Goal: Information Seeking & Learning: Find specific page/section

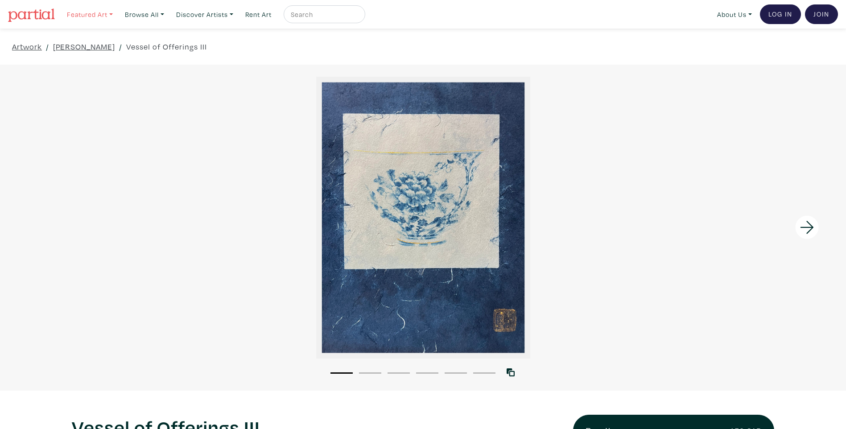
click at [101, 12] on link "Featured Art" at bounding box center [90, 14] width 54 height 18
click at [147, 18] on link "Browse All" at bounding box center [144, 14] width 47 height 18
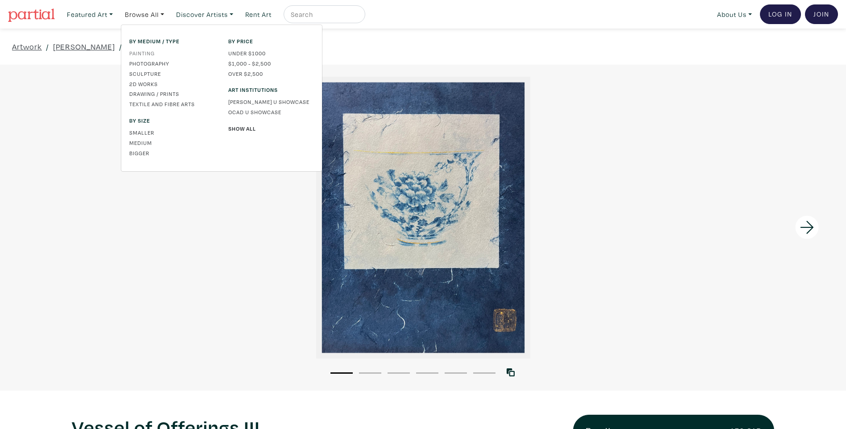
click at [149, 50] on link "Painting" at bounding box center [172, 53] width 86 height 8
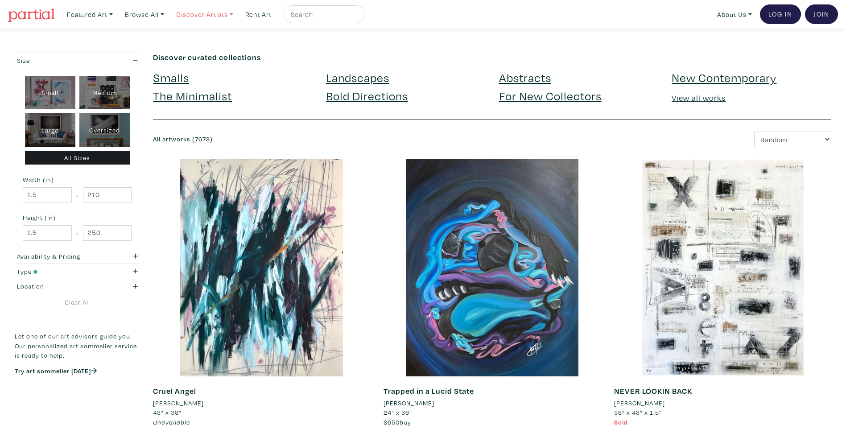
click at [211, 21] on link "Discover Artists" at bounding box center [204, 14] width 65 height 18
click at [203, 40] on link "Newest" at bounding box center [217, 41] width 73 height 8
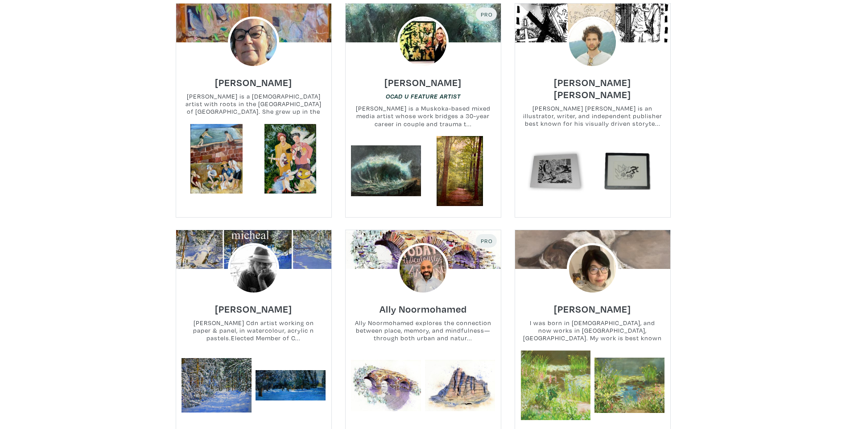
scroll to position [178, 0]
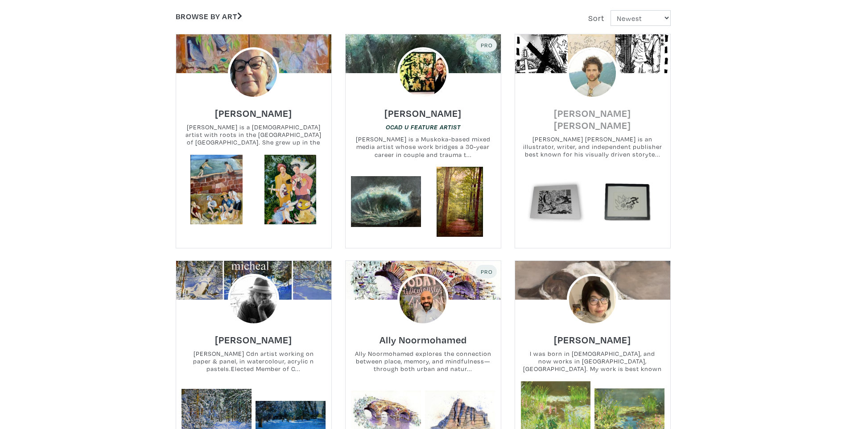
click at [584, 116] on h6 "Fisher Monahan" at bounding box center [592, 119] width 155 height 24
click at [285, 113] on h6 "Antoinette Hérivel" at bounding box center [253, 113] width 77 height 12
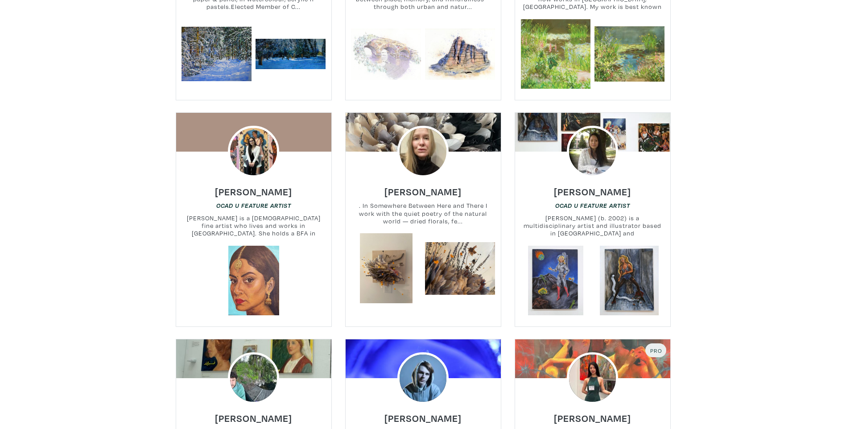
scroll to position [624, 0]
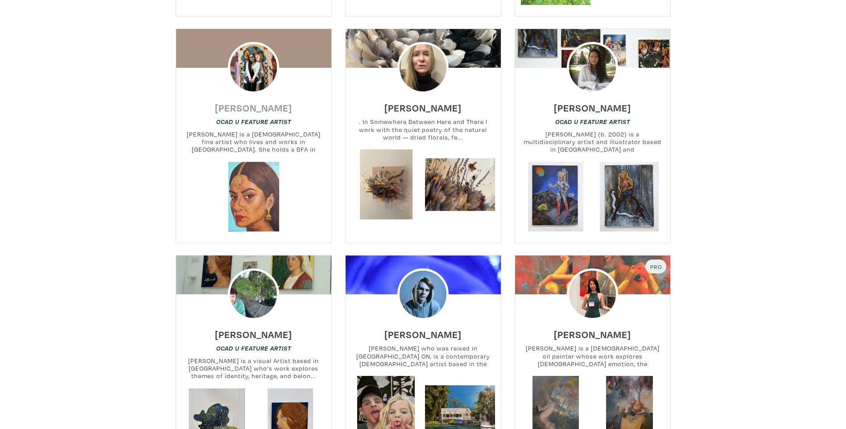
click at [256, 111] on h6 "Abigail D'Mello" at bounding box center [253, 108] width 77 height 12
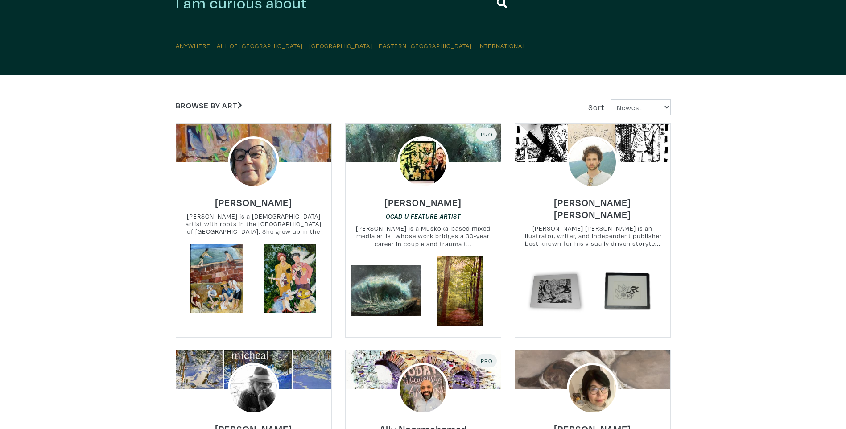
scroll to position [0, 0]
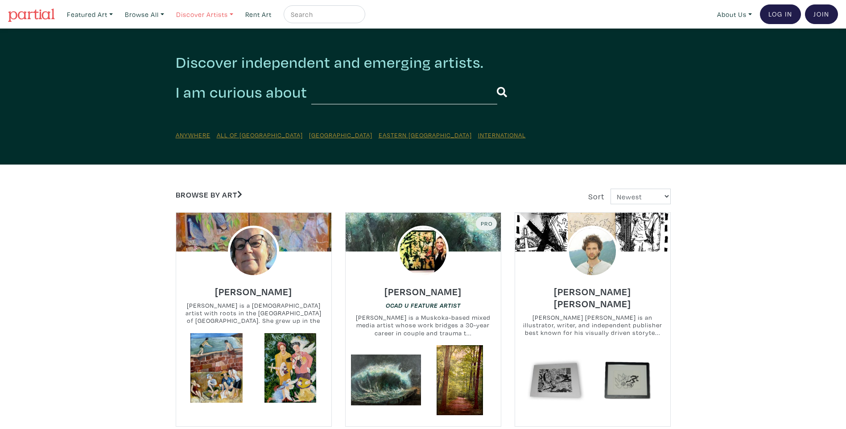
click at [231, 12] on link "Discover Artists" at bounding box center [204, 14] width 65 height 18
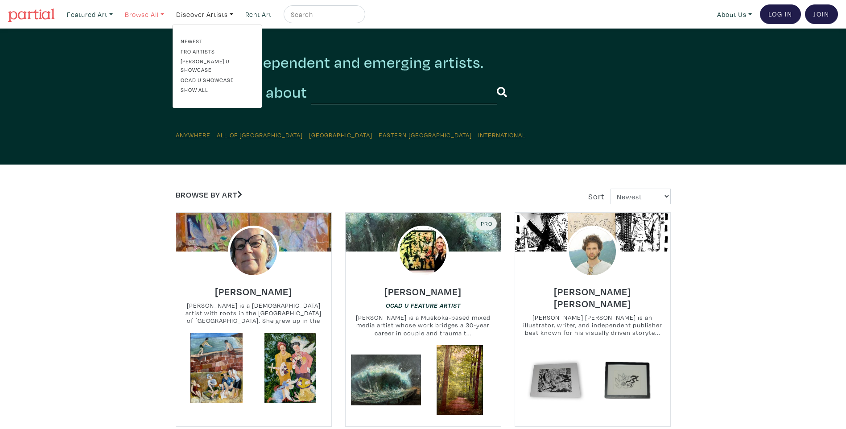
click at [156, 7] on link "Browse All" at bounding box center [144, 14] width 47 height 18
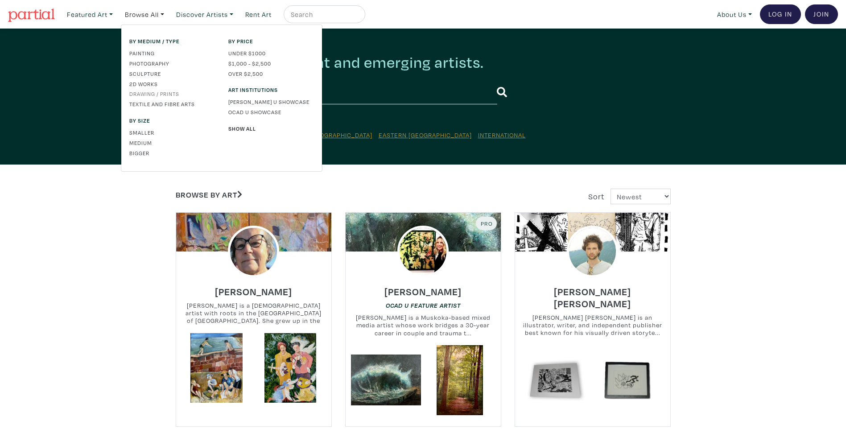
click at [162, 94] on link "Drawing / Prints" at bounding box center [172, 94] width 86 height 8
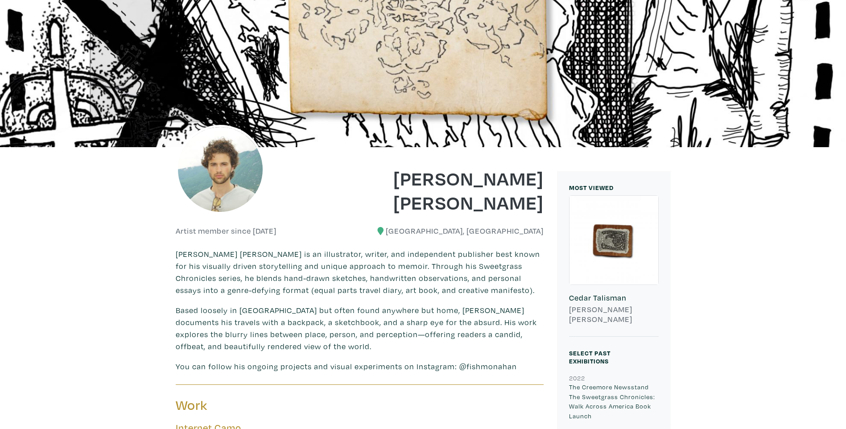
scroll to position [89, 0]
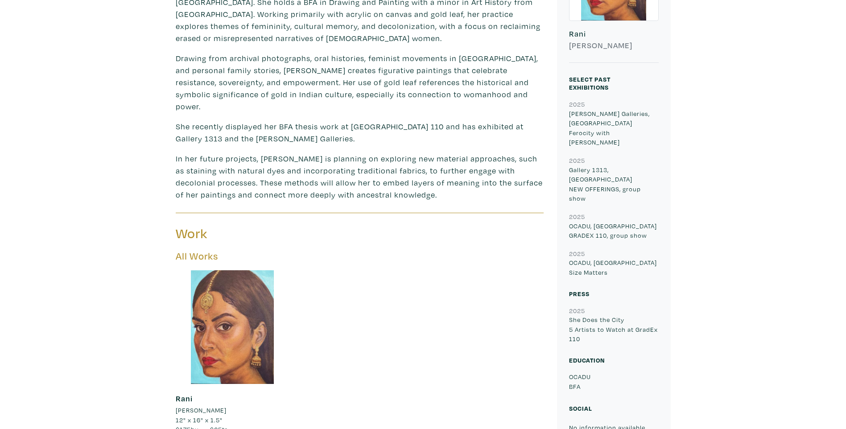
scroll to position [446, 0]
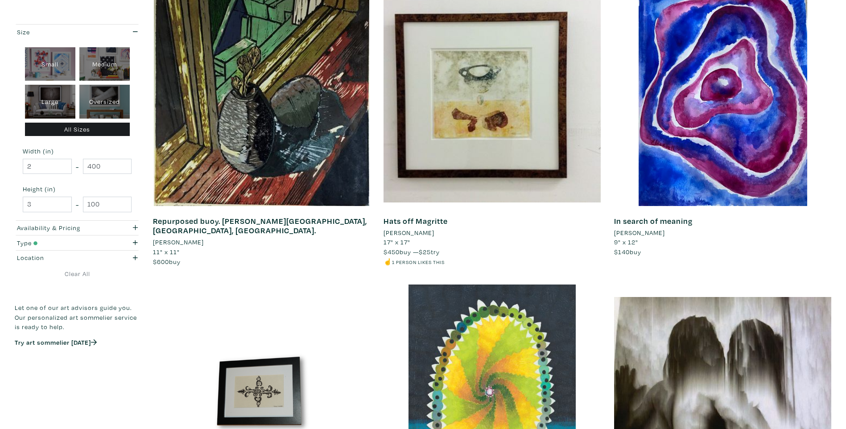
scroll to position [1337, 0]
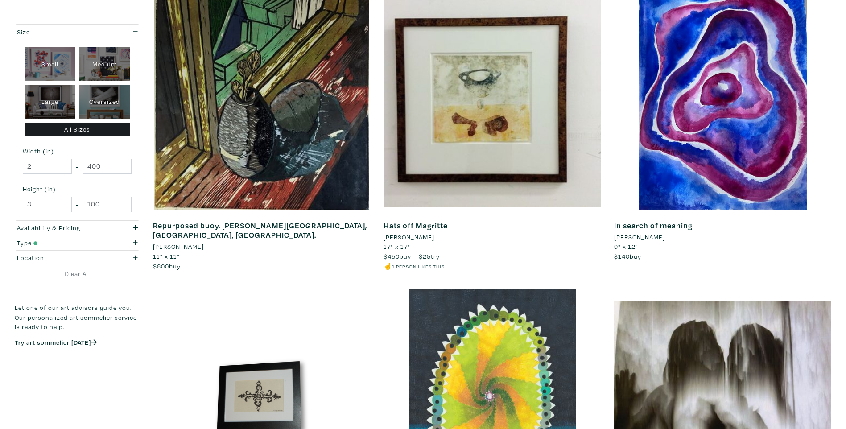
click at [413, 237] on li "[PERSON_NAME]" at bounding box center [408, 237] width 51 height 10
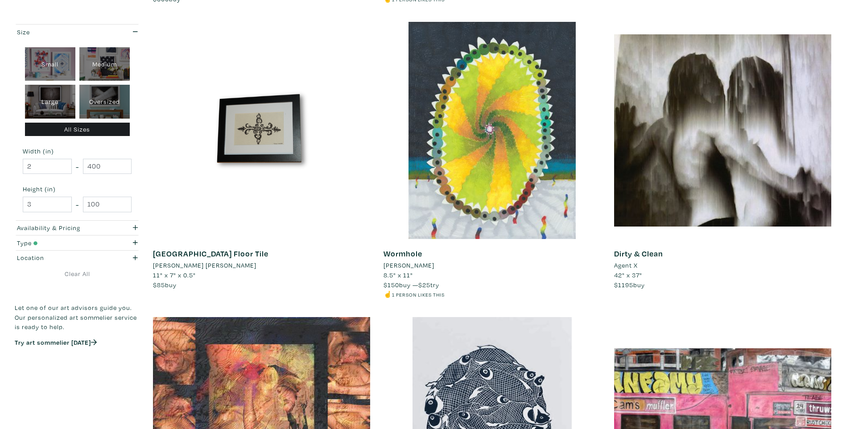
scroll to position [1605, 0]
click at [630, 265] on li "Agent X" at bounding box center [626, 265] width 24 height 10
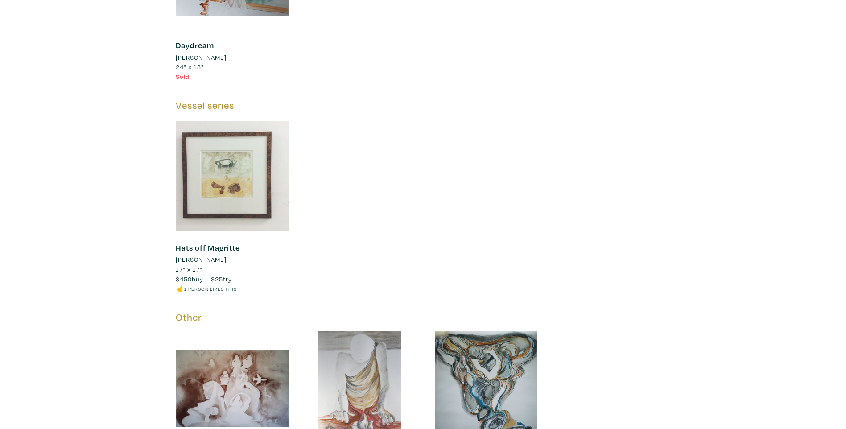
scroll to position [1293, 0]
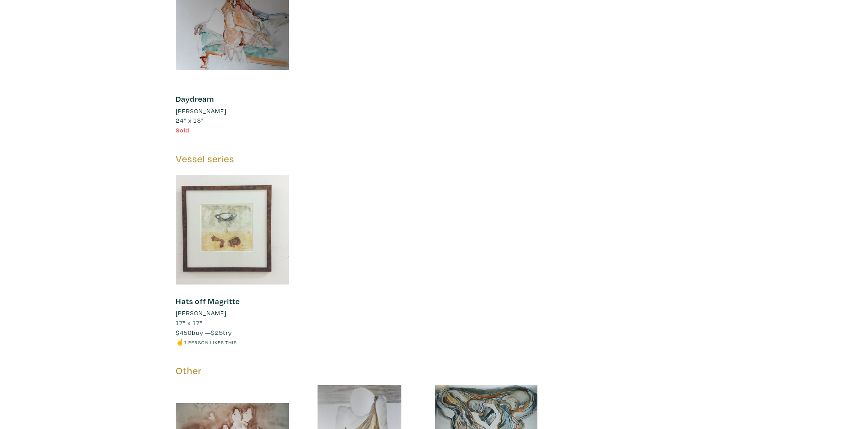
click at [220, 203] on div at bounding box center [233, 230] width 114 height 114
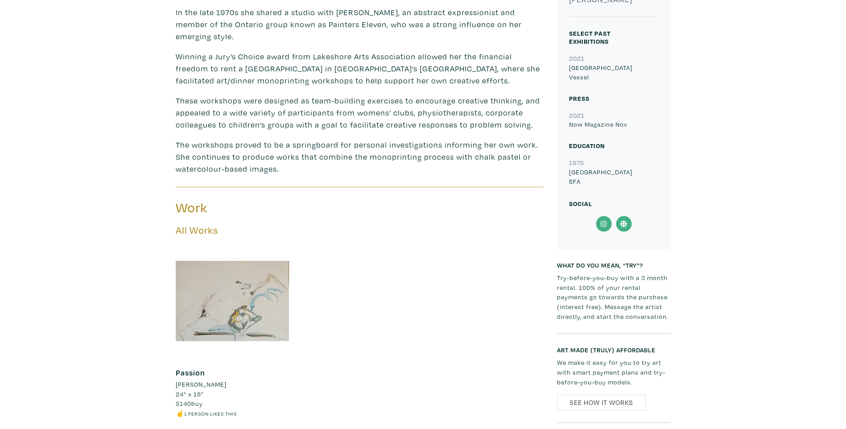
scroll to position [535, 0]
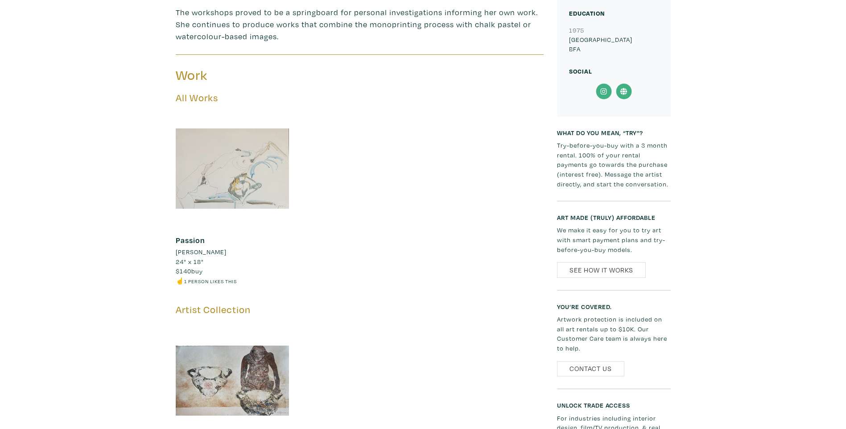
click at [237, 156] on div at bounding box center [233, 169] width 114 height 114
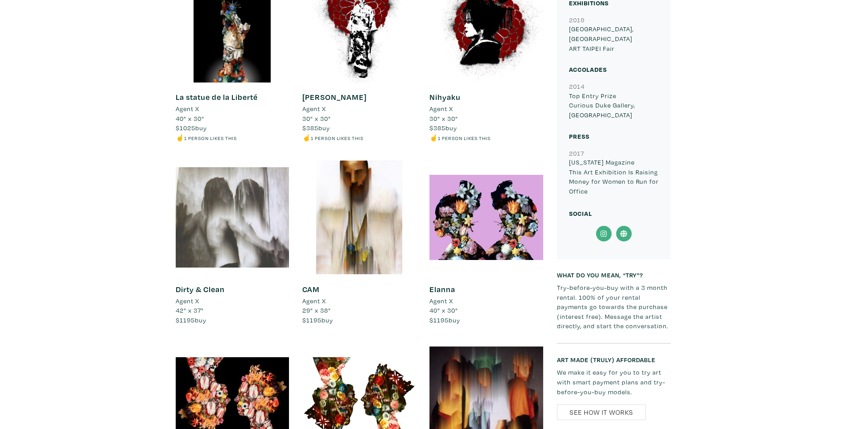
scroll to position [490, 0]
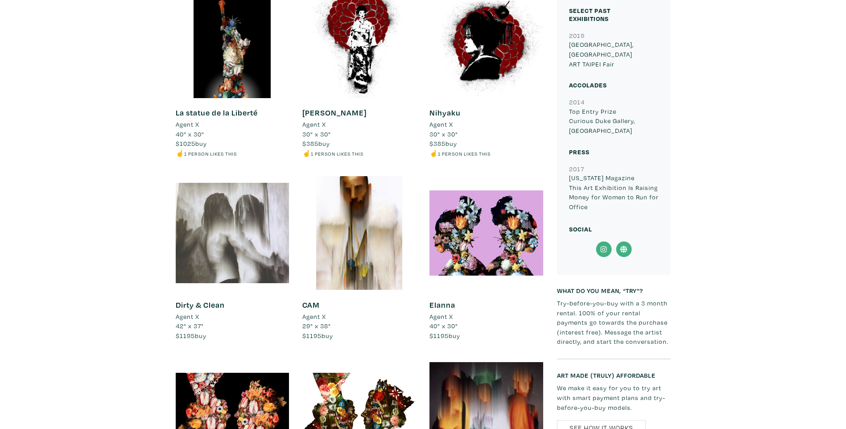
click at [275, 222] on div at bounding box center [233, 233] width 114 height 114
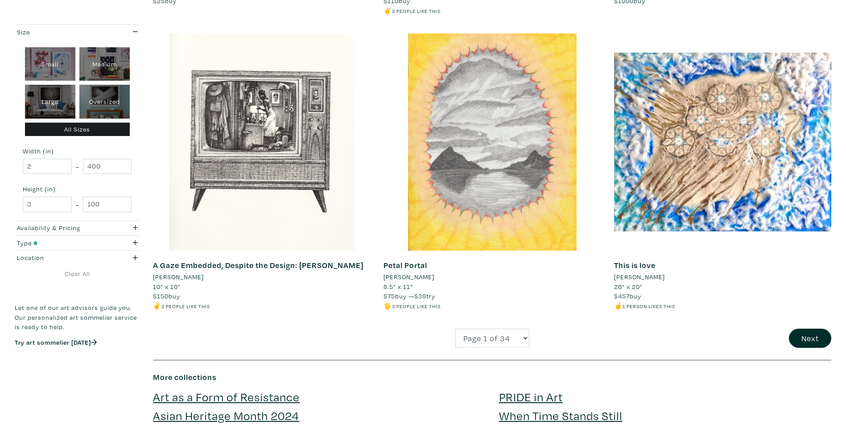
scroll to position [2184, 0]
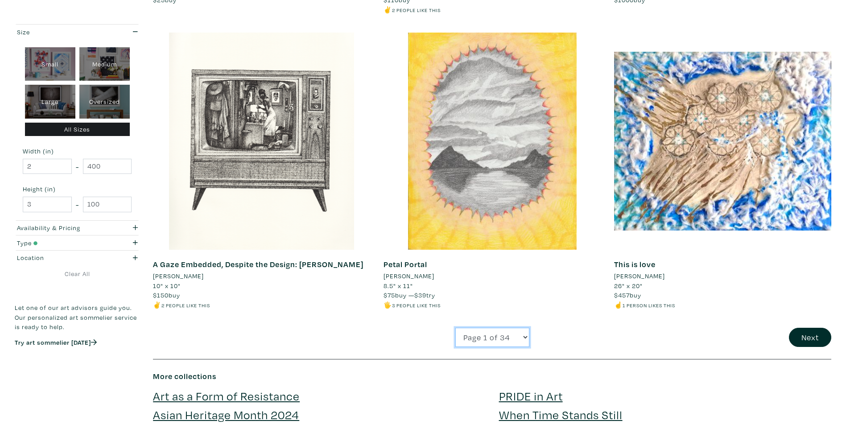
click at [516, 329] on select "Page 1 of 34 Page 2 of 34 Page 3 of 34 Page 4 of 34 Page 5 of 34 Page 6 of 34 P…" at bounding box center [492, 337] width 74 height 19
select select "32"
click at [455, 328] on select "Page 1 of 34 Page 2 of 34 Page 3 of 34 Page 4 of 34 Page 5 of 34 Page 6 of 34 P…" at bounding box center [492, 337] width 74 height 19
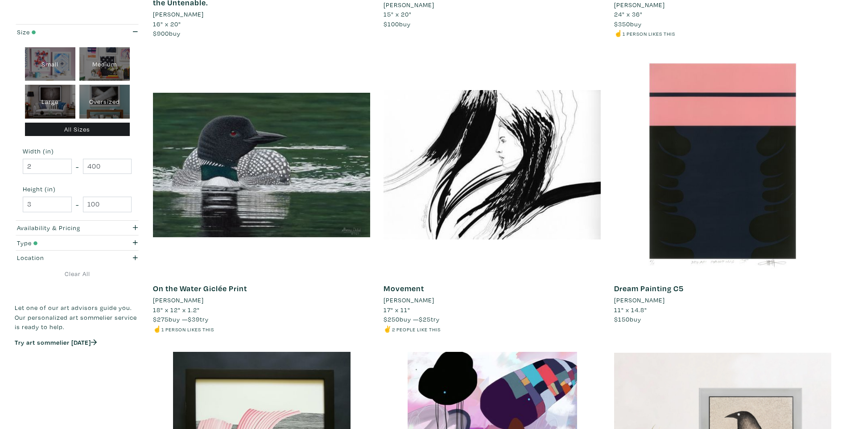
scroll to position [401, 0]
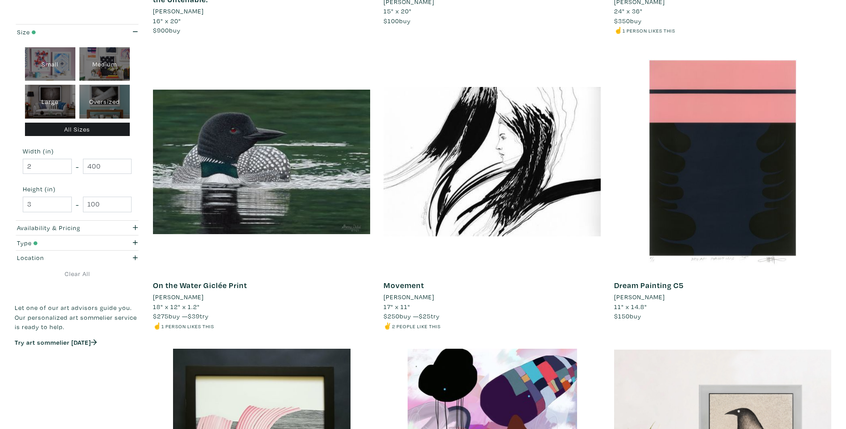
click at [412, 299] on li "[PERSON_NAME]" at bounding box center [408, 297] width 51 height 10
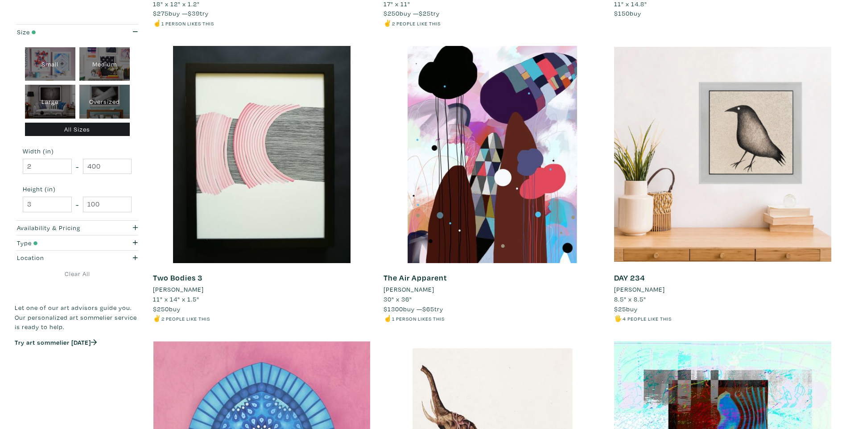
scroll to position [713, 0]
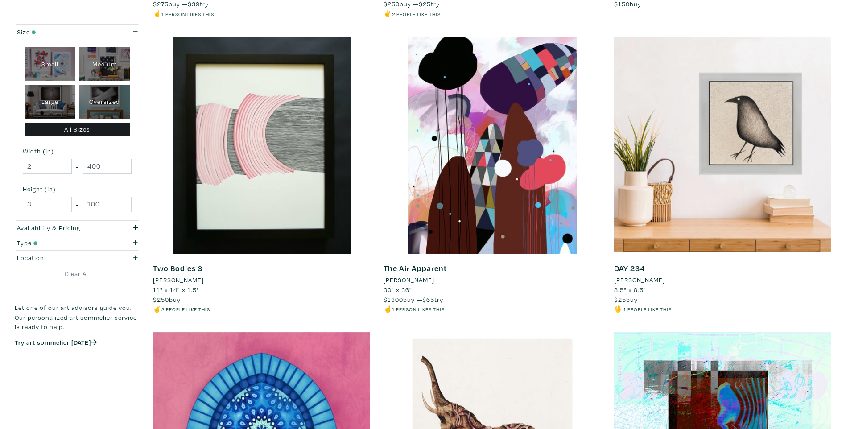
click at [173, 281] on li "[PERSON_NAME]" at bounding box center [178, 280] width 51 height 10
click at [647, 277] on li "sahar fallahian" at bounding box center [639, 280] width 51 height 10
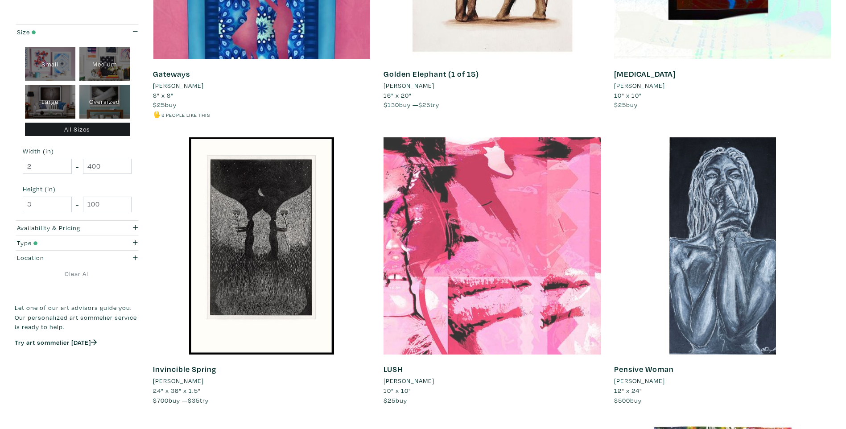
scroll to position [1204, 0]
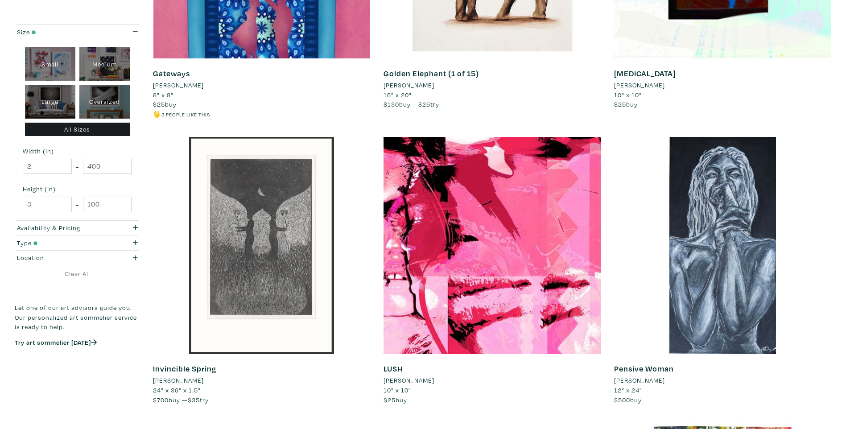
click at [283, 317] on div at bounding box center [261, 245] width 217 height 217
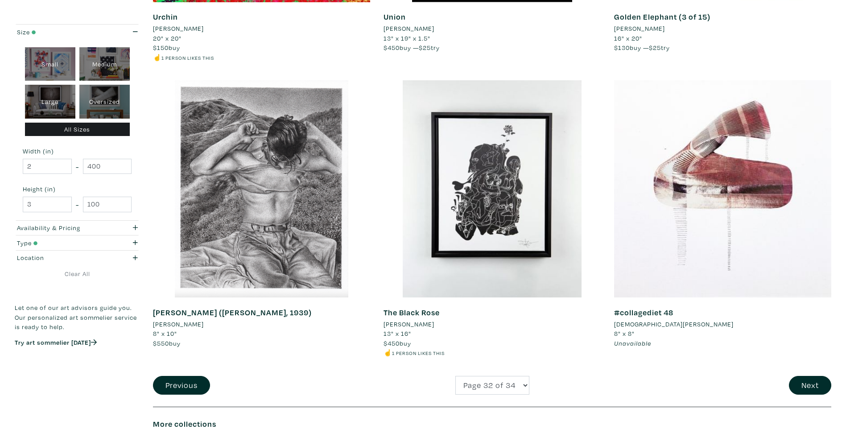
scroll to position [2140, 0]
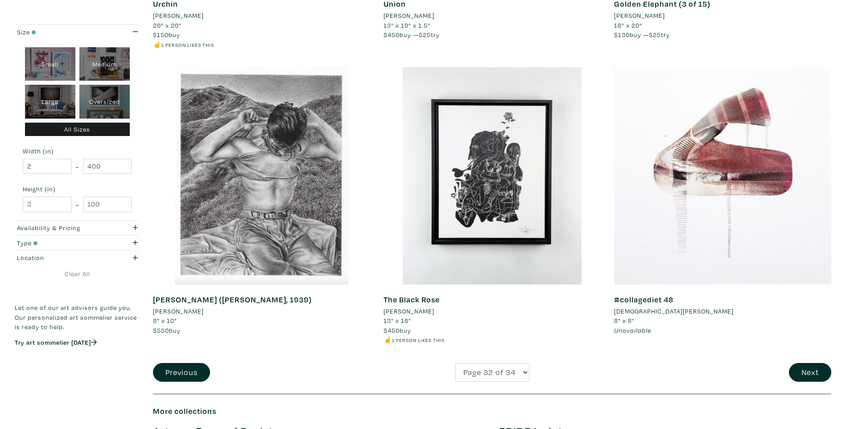
click at [424, 312] on li "Daniel Maluka" at bounding box center [408, 311] width 51 height 10
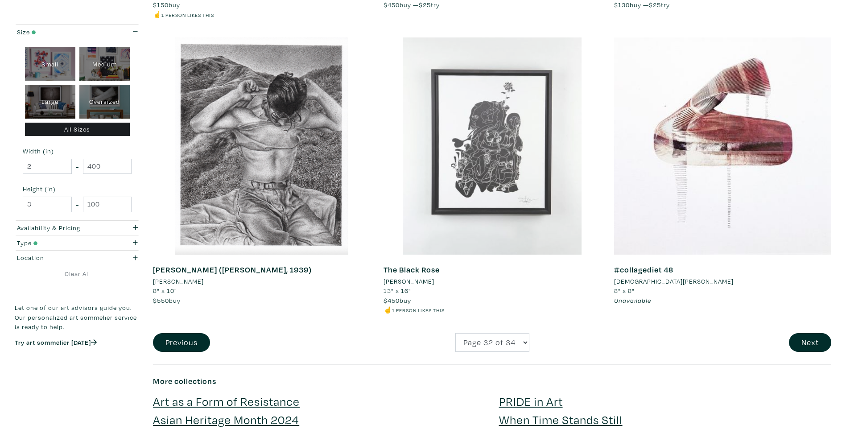
scroll to position [2184, 0]
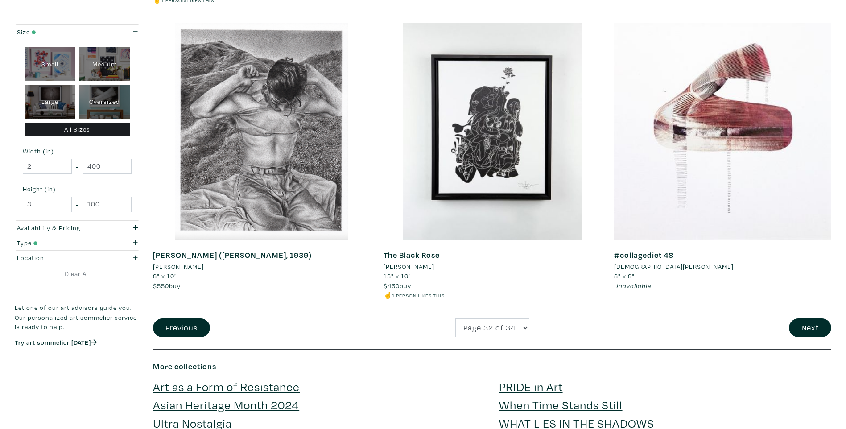
drag, startPoint x: 429, startPoint y: 206, endPoint x: 623, endPoint y: 317, distance: 223.2
click at [646, 263] on li "anahita azrahimi" at bounding box center [673, 267] width 119 height 10
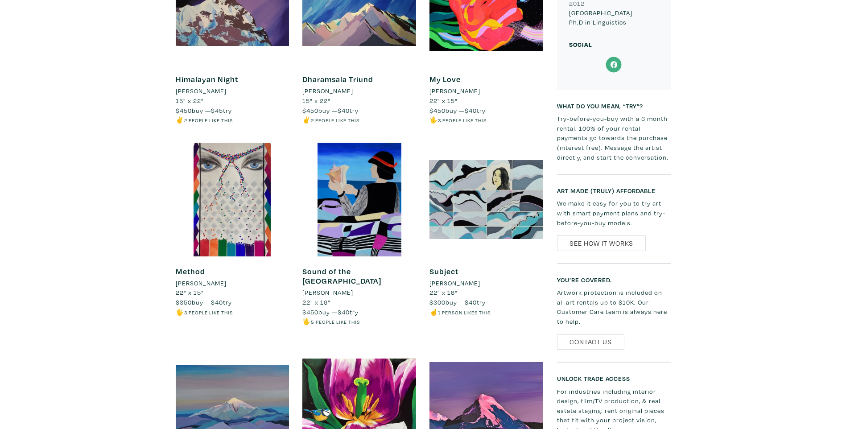
scroll to position [936, 0]
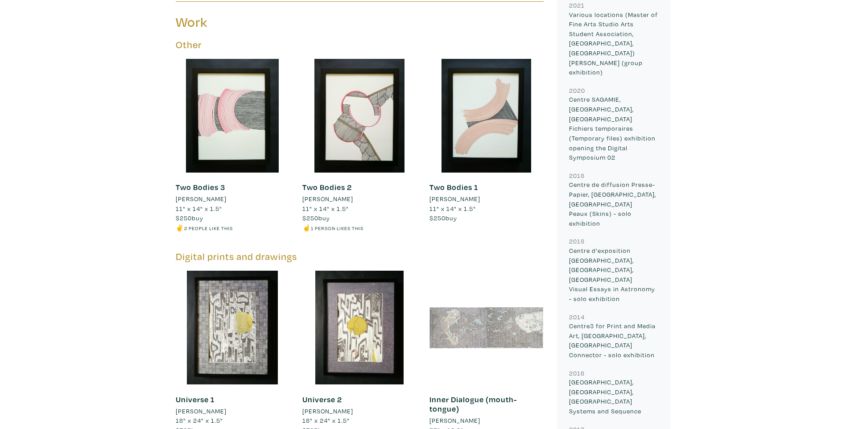
scroll to position [535, 0]
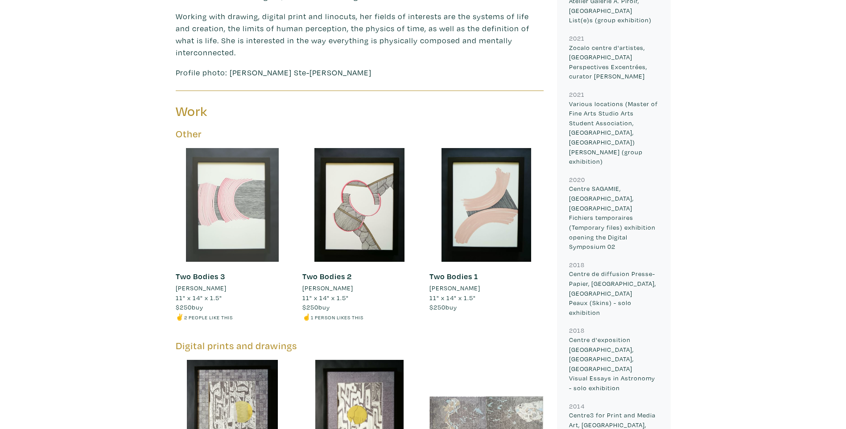
click at [222, 176] on div at bounding box center [233, 205] width 114 height 114
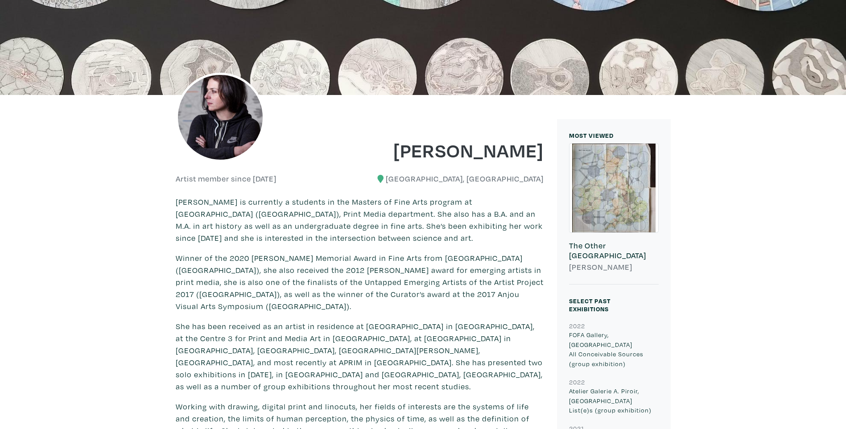
scroll to position [0, 0]
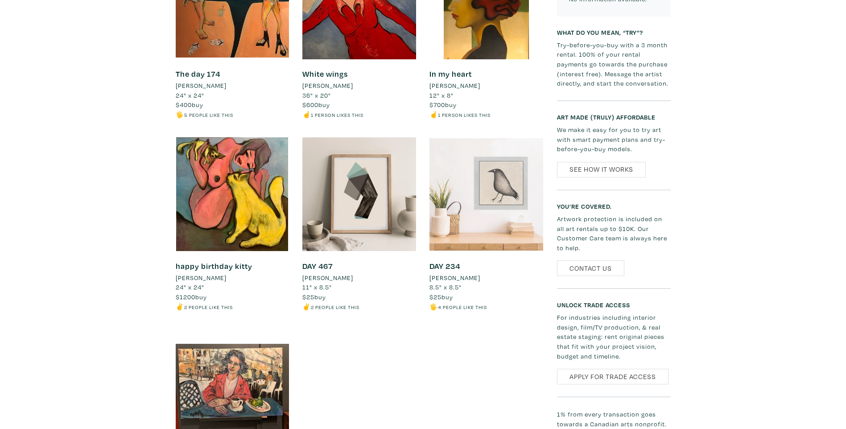
scroll to position [446, 0]
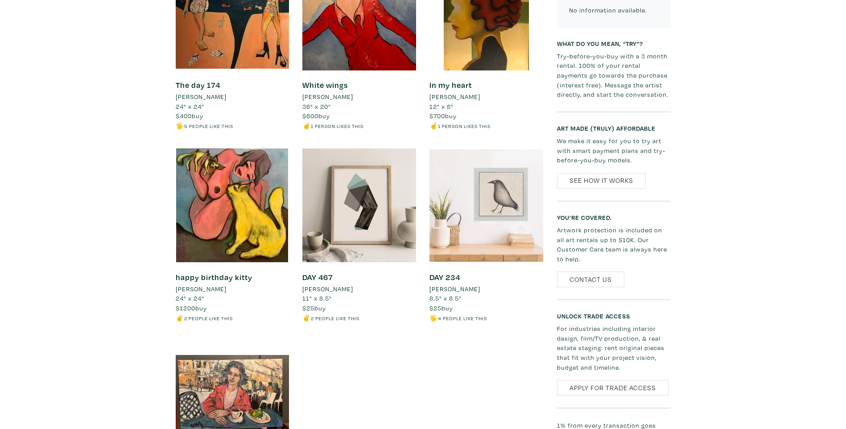
click at [519, 194] on div at bounding box center [486, 205] width 114 height 114
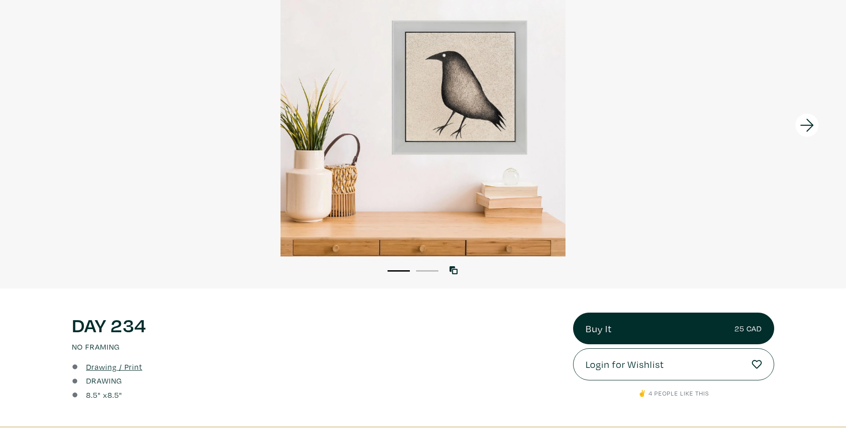
scroll to position [134, 0]
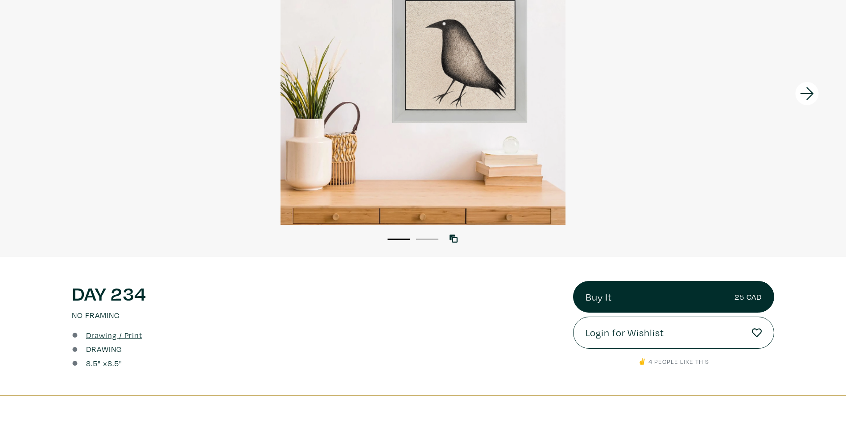
click at [657, 120] on div at bounding box center [739, 94] width 211 height 326
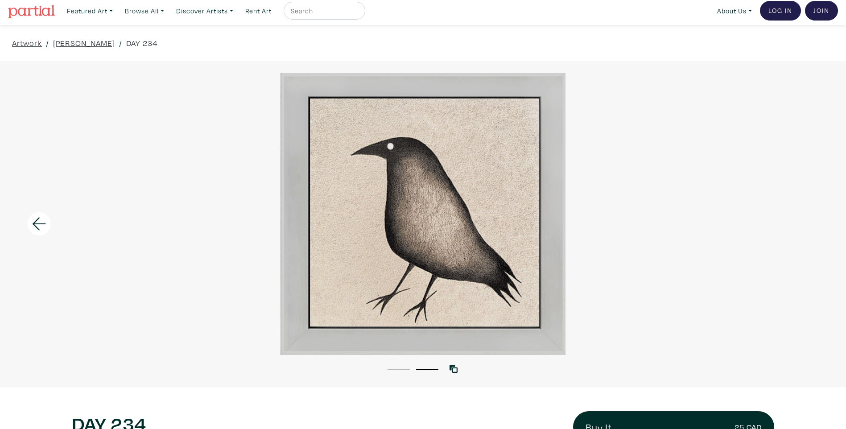
scroll to position [0, 0]
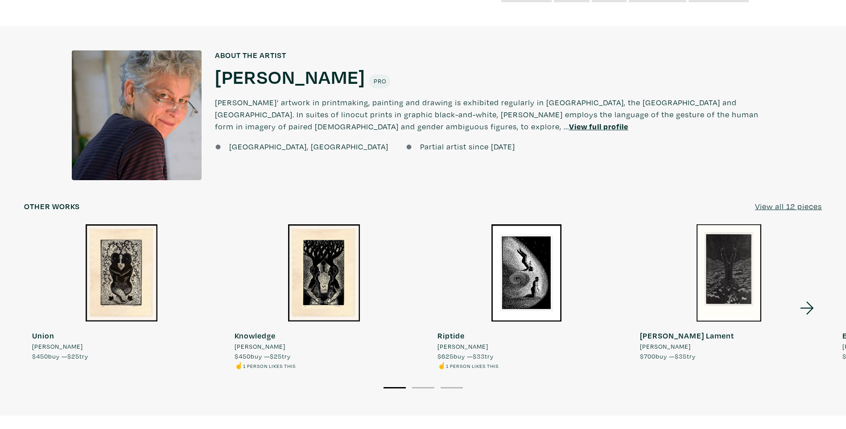
scroll to position [758, 0]
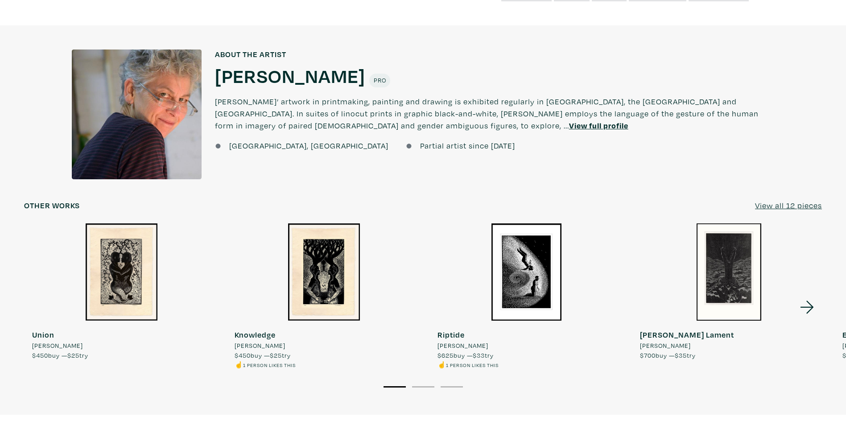
click at [807, 200] on u "View all 12 pieces" at bounding box center [788, 205] width 67 height 10
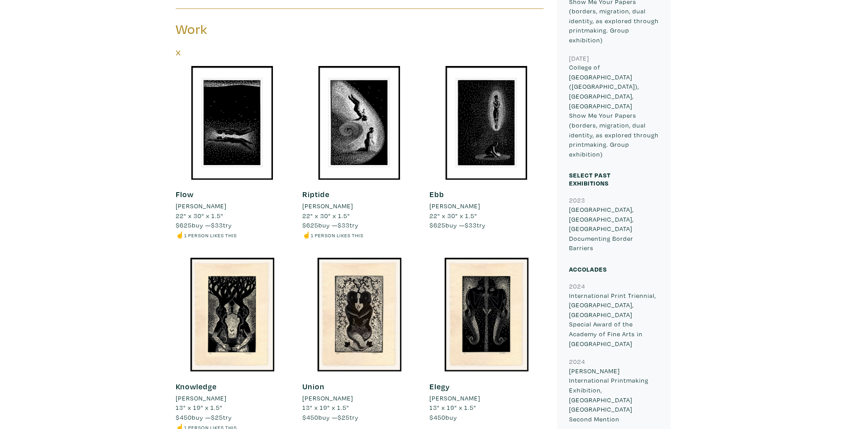
scroll to position [490, 0]
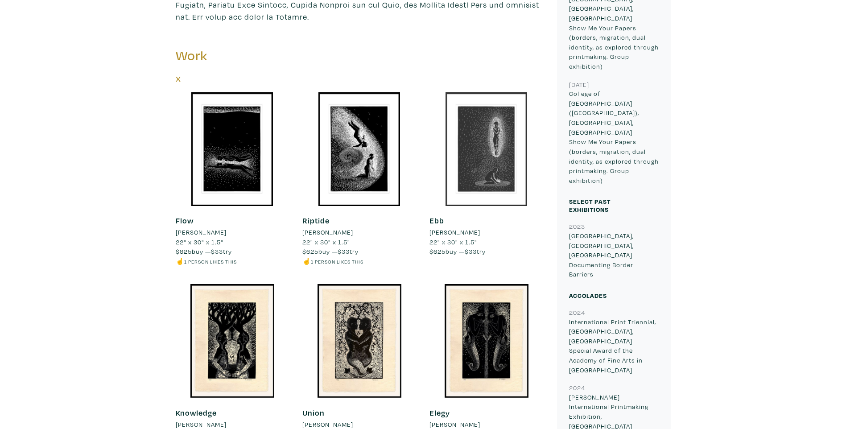
click at [491, 171] on div at bounding box center [486, 149] width 114 height 114
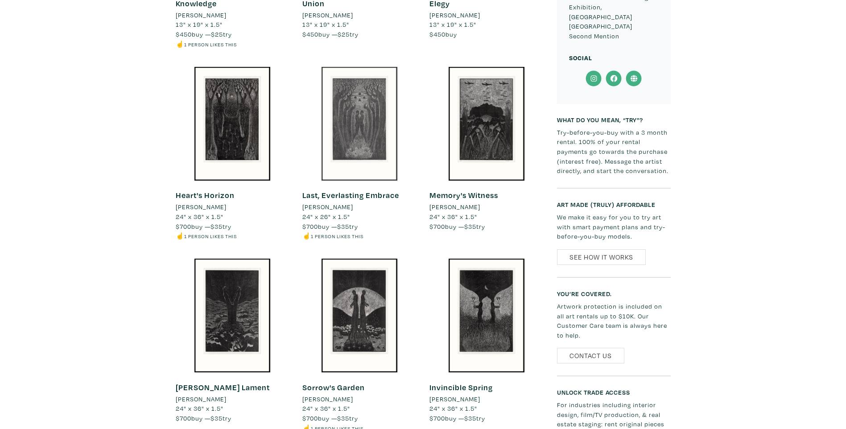
scroll to position [892, 0]
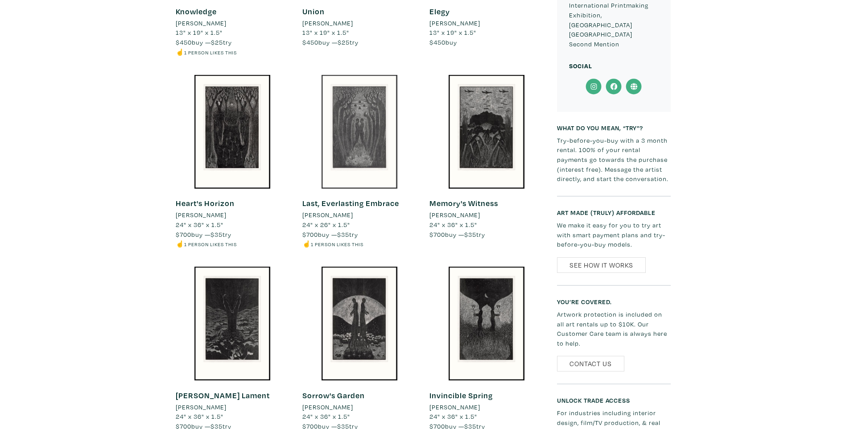
click at [343, 131] on div at bounding box center [359, 132] width 114 height 114
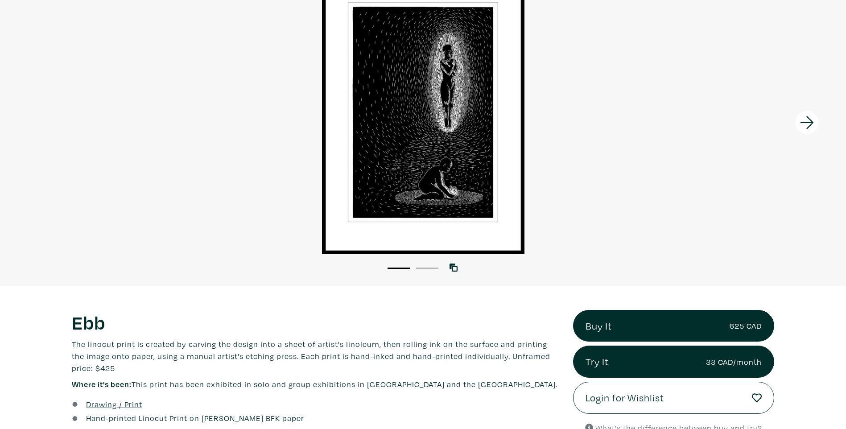
scroll to position [89, 0]
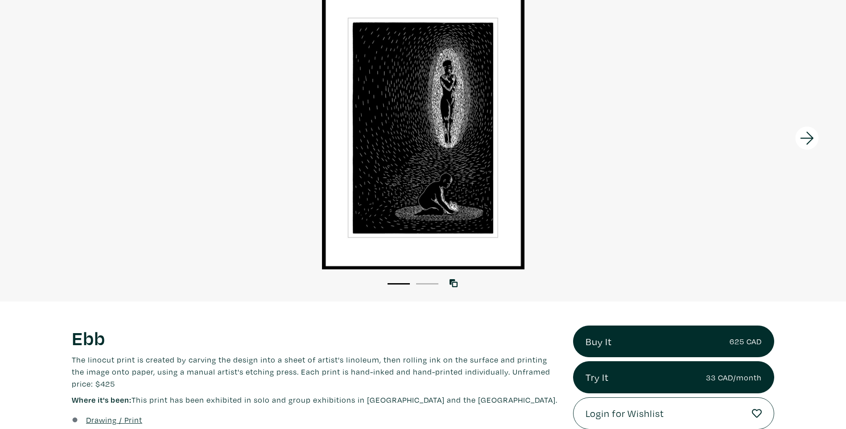
click at [802, 144] on icon at bounding box center [807, 138] width 30 height 24
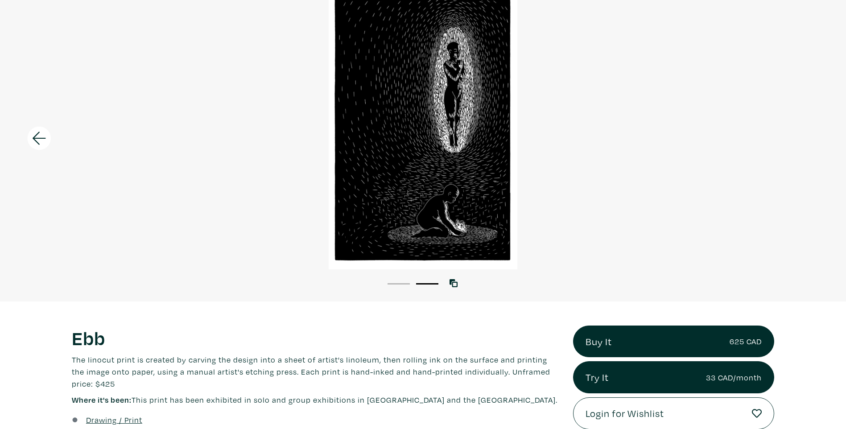
click at [801, 142] on div at bounding box center [423, 129] width 846 height 282
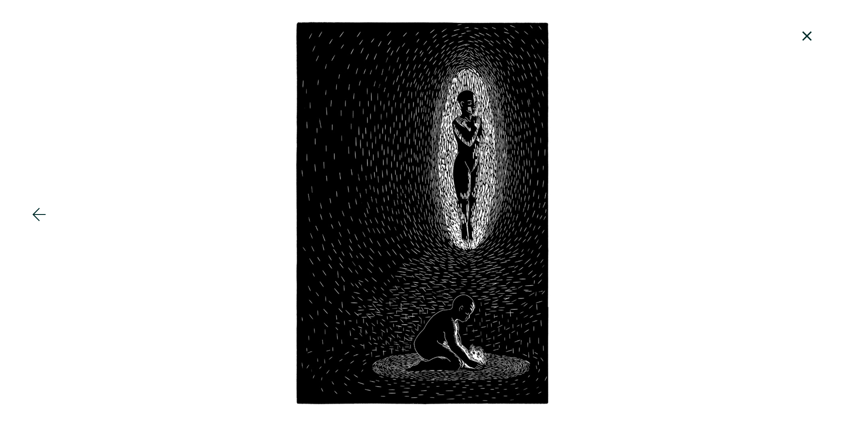
click at [809, 39] on icon at bounding box center [806, 35] width 9 height 9
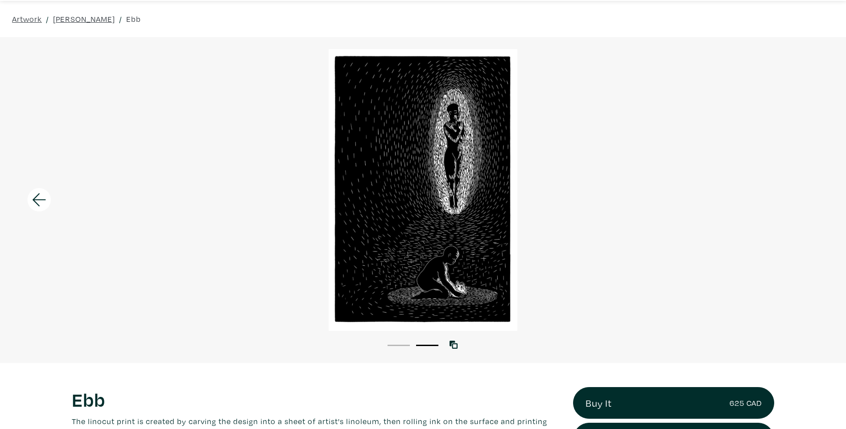
scroll to position [27, 0]
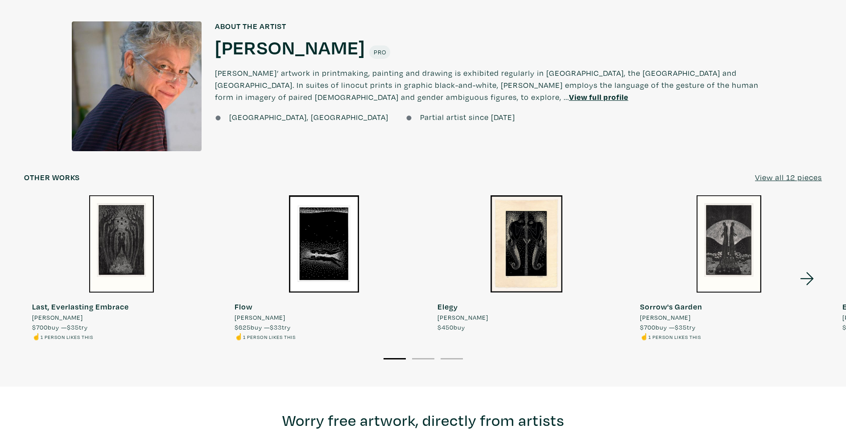
scroll to position [624, 0]
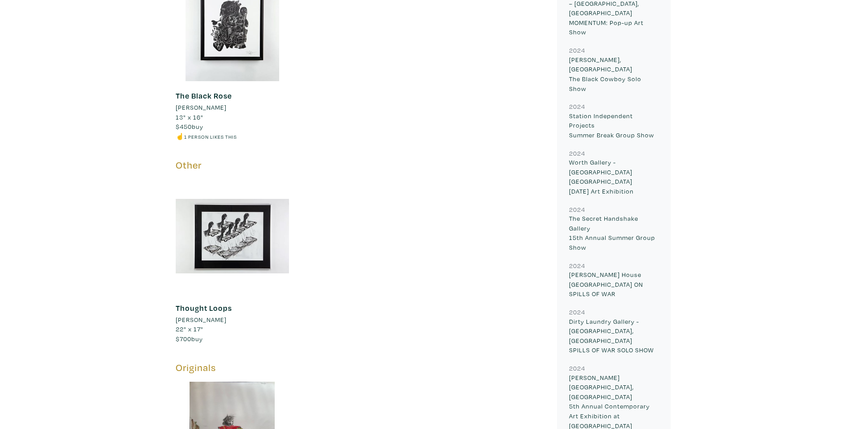
scroll to position [669, 0]
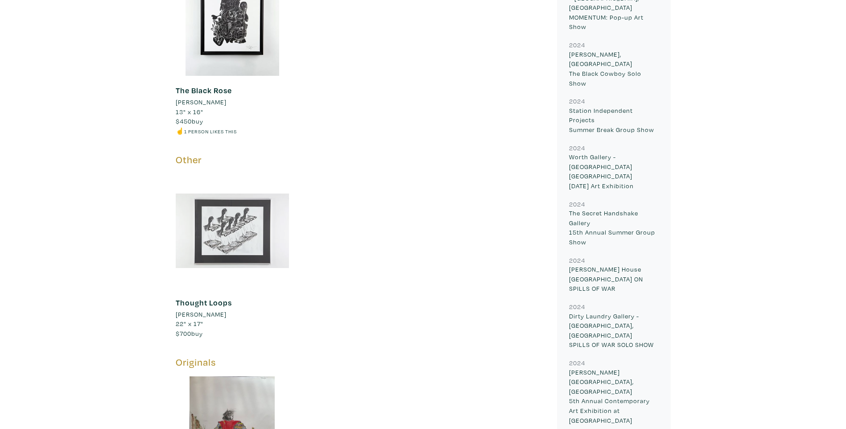
click at [235, 209] on div at bounding box center [233, 231] width 114 height 114
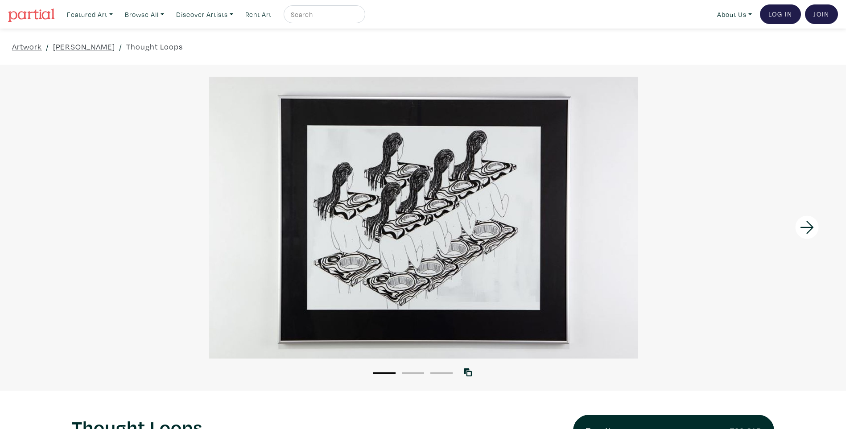
click at [806, 217] on icon at bounding box center [807, 227] width 30 height 24
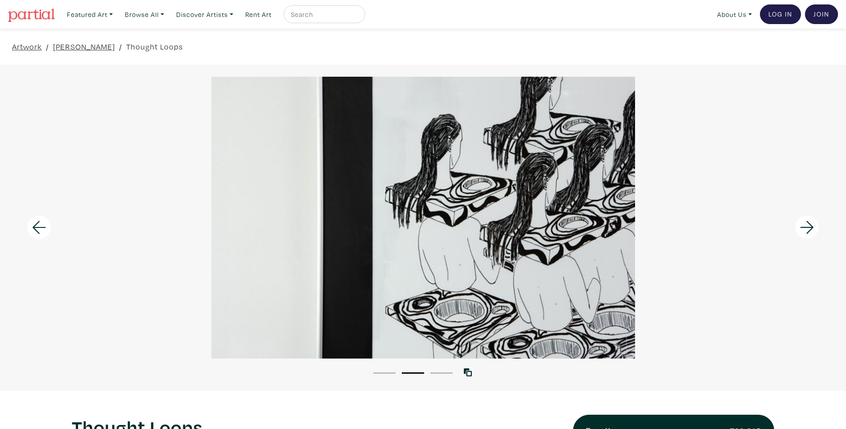
click at [814, 223] on icon at bounding box center [807, 227] width 30 height 24
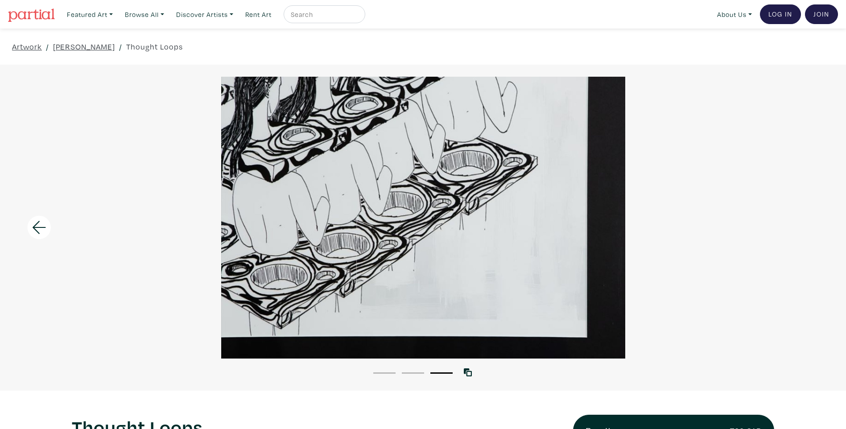
click at [46, 227] on icon at bounding box center [39, 227] width 30 height 24
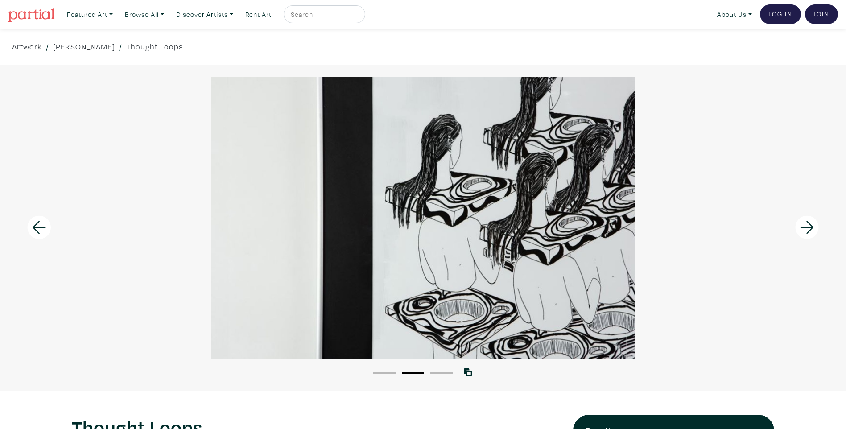
click at [46, 227] on icon at bounding box center [39, 227] width 30 height 24
click at [44, 228] on icon at bounding box center [39, 227] width 13 height 13
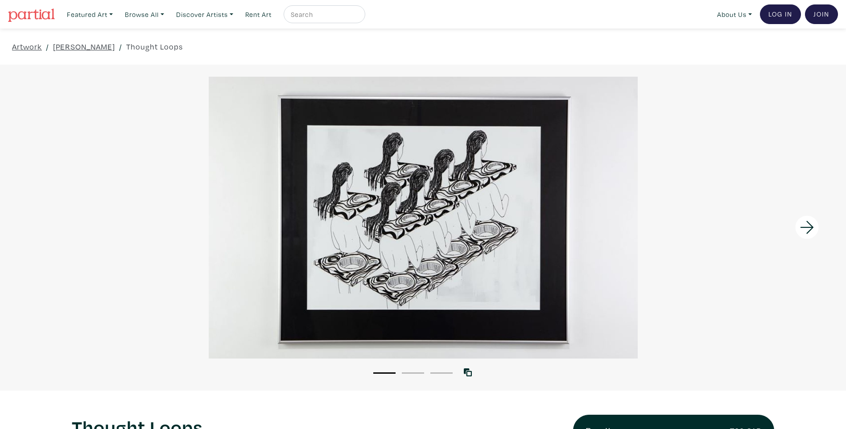
click at [143, 239] on div at bounding box center [423, 218] width 846 height 282
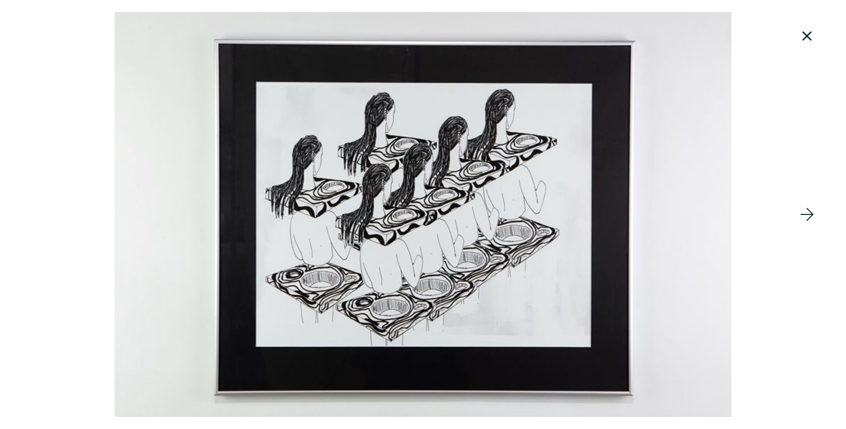
click at [814, 31] on icon at bounding box center [807, 36] width 30 height 24
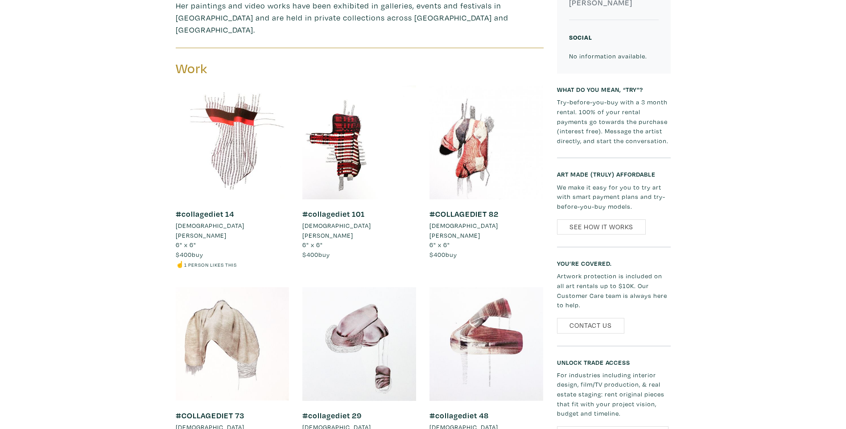
scroll to position [401, 0]
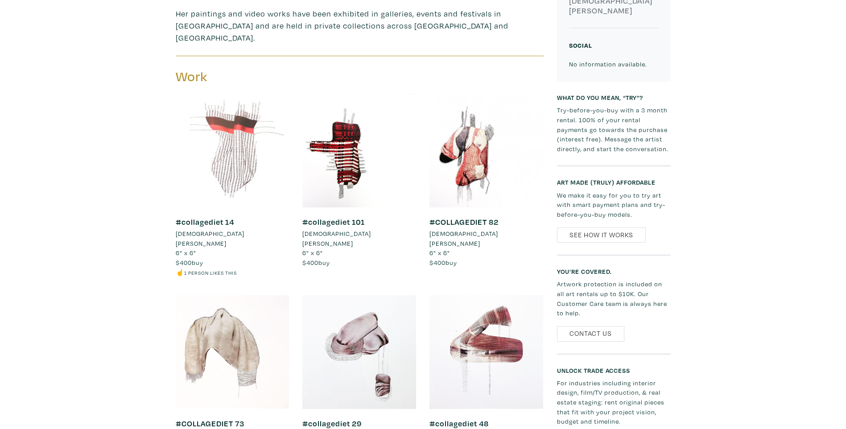
click at [273, 156] on div at bounding box center [233, 151] width 114 height 114
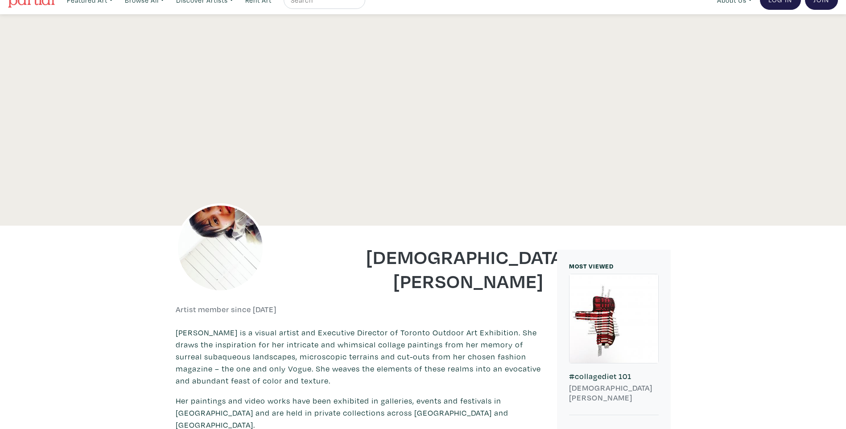
scroll to position [0, 0]
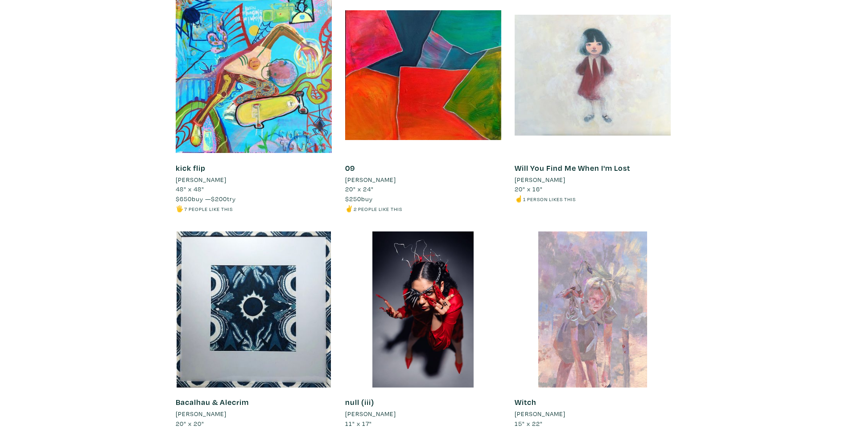
scroll to position [7197, 0]
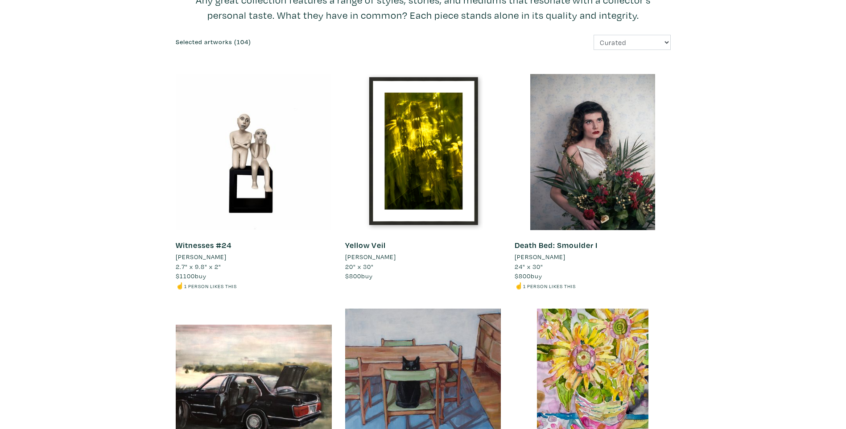
scroll to position [0, 0]
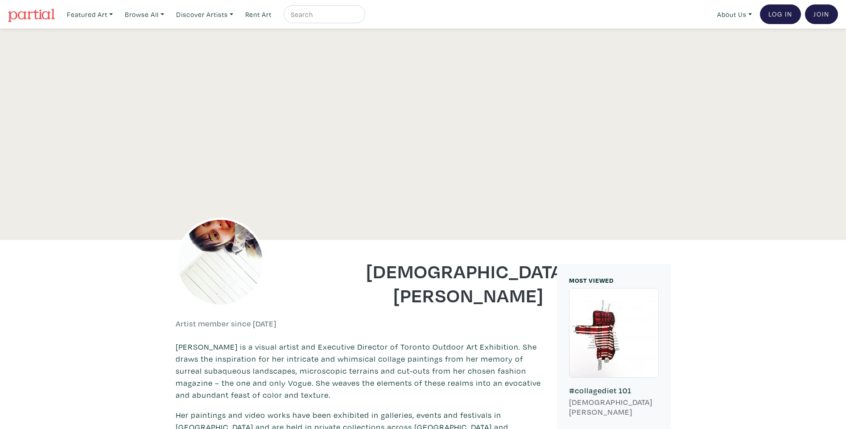
click at [782, 176] on div at bounding box center [423, 134] width 846 height 211
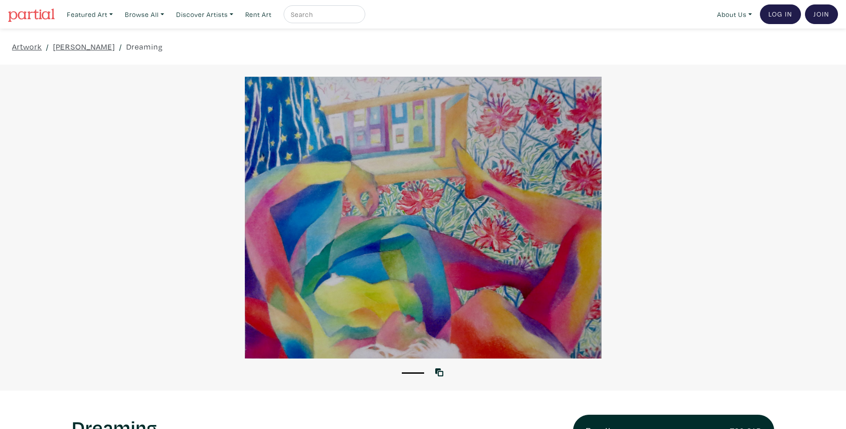
click at [357, 15] on input "text" at bounding box center [323, 14] width 67 height 11
type input "the way things are no.22"
click at [358, 17] on button "submit" at bounding box center [358, 17] width 0 height 0
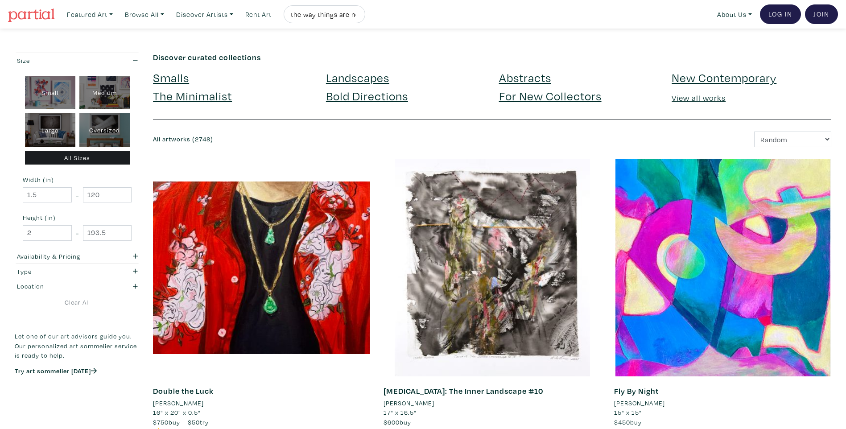
click at [296, 14] on input "the way things are no.22" at bounding box center [323, 14] width 67 height 11
type input "ellee [PERSON_NAME] the way things are no.22"
click at [358, 17] on button "submit" at bounding box center [358, 17] width 0 height 0
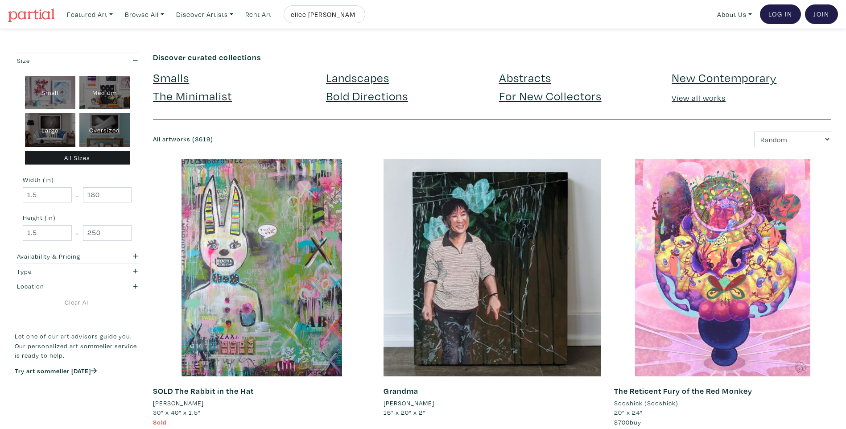
scroll to position [0, 53]
drag, startPoint x: 332, startPoint y: 14, endPoint x: 429, endPoint y: 14, distance: 97.2
click at [428, 14] on div "Featured Art Smalls Landscapes Abstracts New Contemporary The Minimalist Bold D…" at bounding box center [450, 14] width 775 height 20
type input "[PERSON_NAME]"
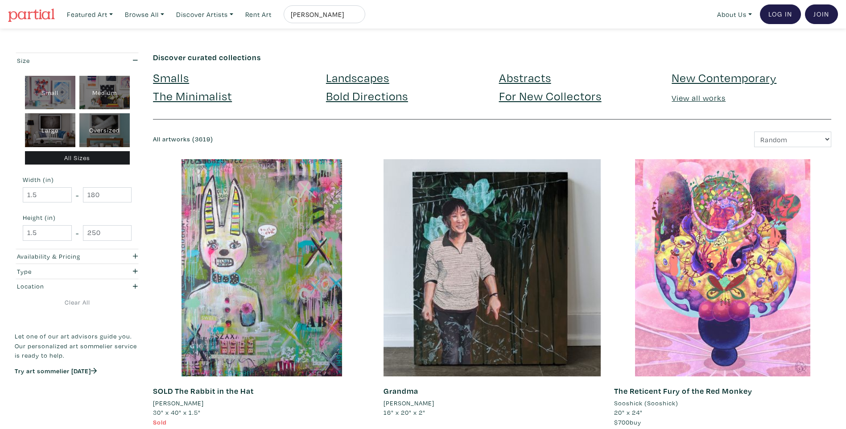
click at [358, 17] on button "submit" at bounding box center [358, 17] width 0 height 0
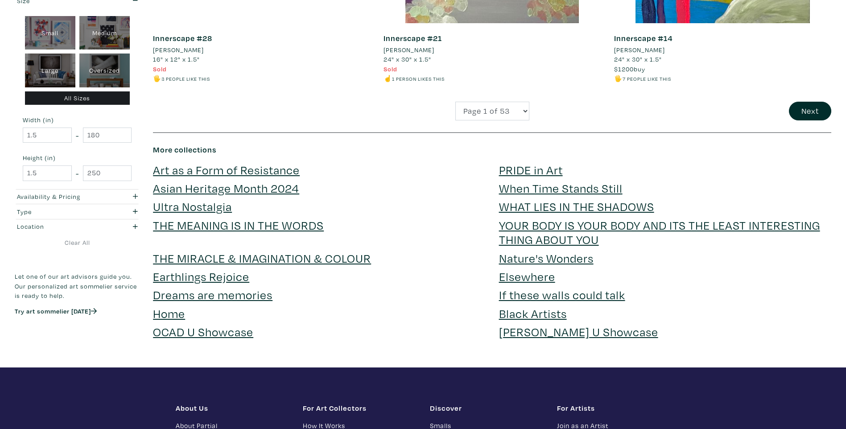
scroll to position [2407, 0]
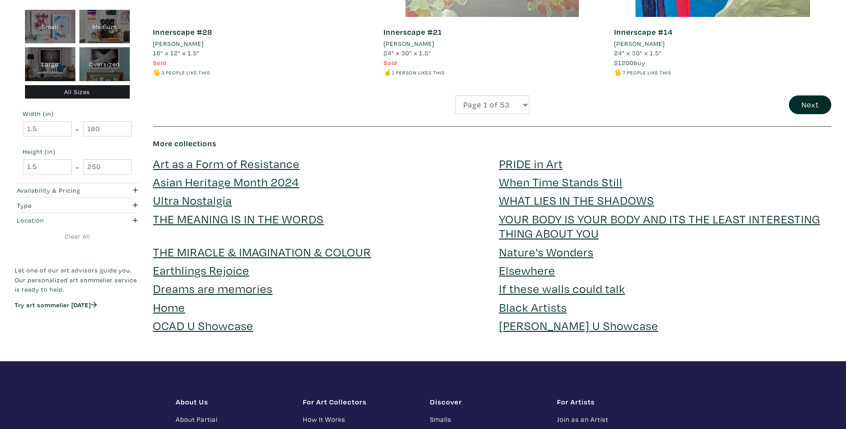
click at [411, 46] on li "[PERSON_NAME]" at bounding box center [408, 44] width 51 height 10
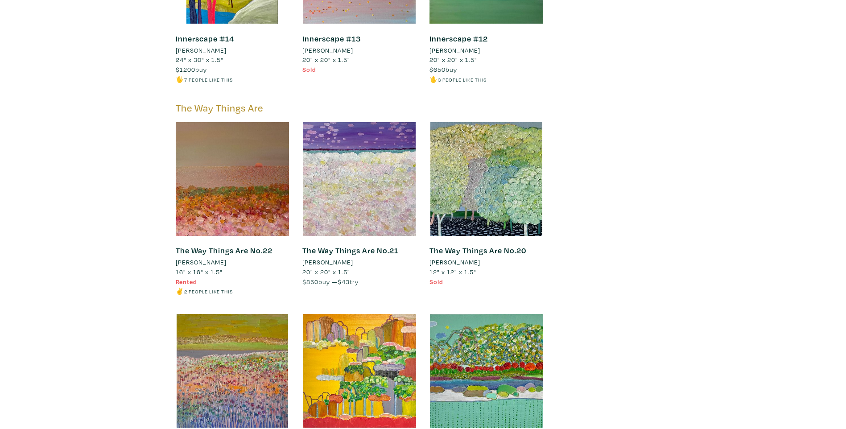
scroll to position [2229, 0]
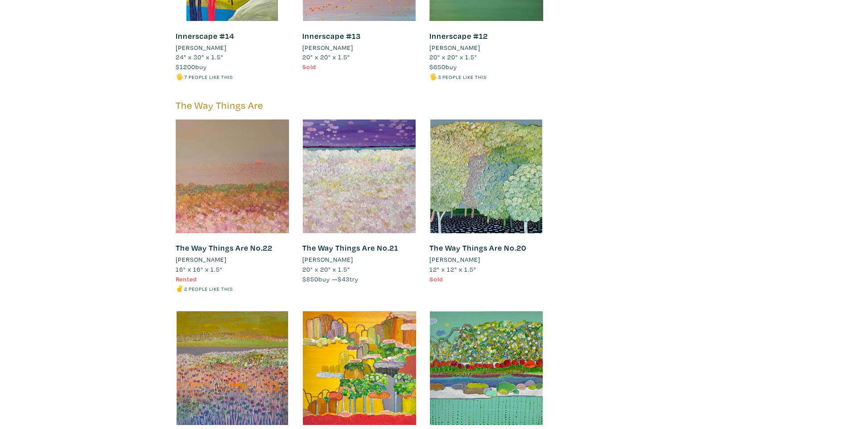
click at [208, 182] on div at bounding box center [233, 176] width 114 height 114
